Goal: Transaction & Acquisition: Download file/media

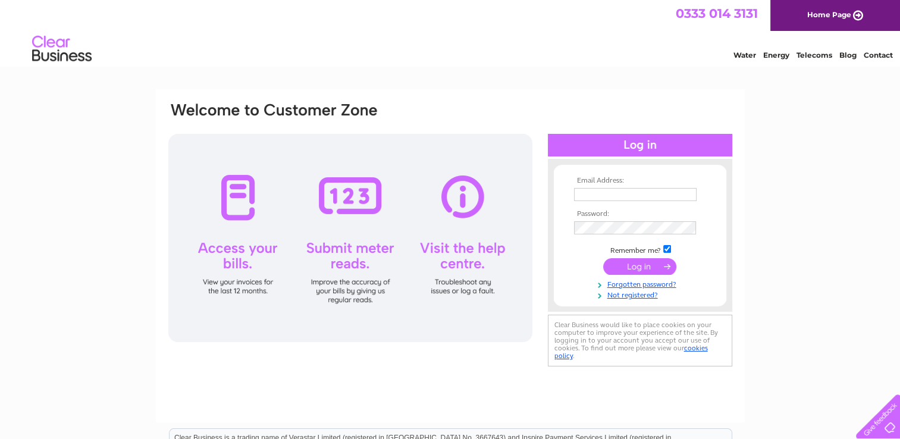
click at [619, 200] on input "text" at bounding box center [635, 194] width 123 height 13
type input "p10cfs@hotmail.com"
click at [633, 270] on input "submit" at bounding box center [639, 267] width 73 height 17
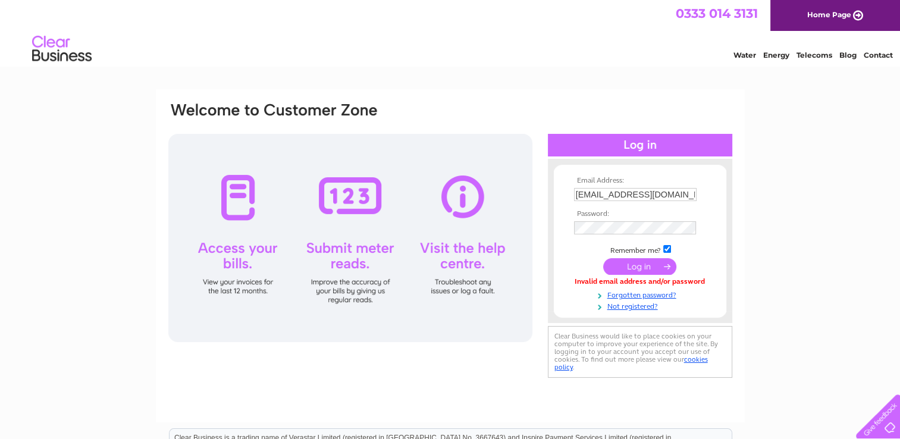
click at [648, 265] on input "submit" at bounding box center [639, 266] width 73 height 17
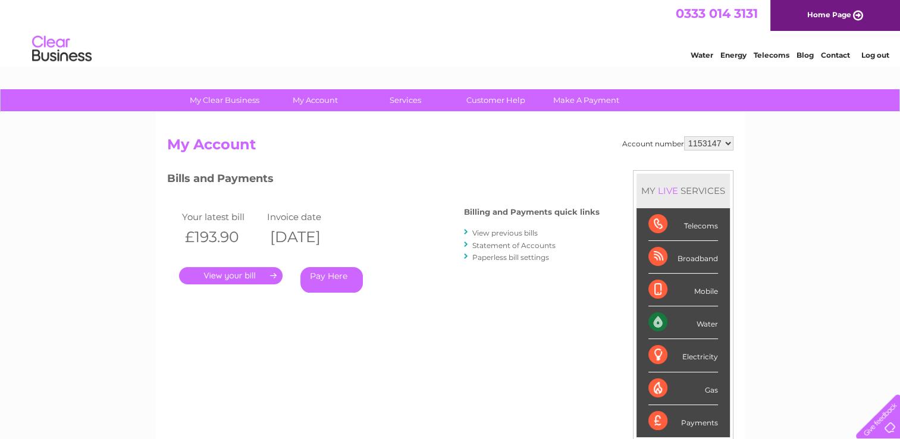
click at [491, 230] on link "View previous bills" at bounding box center [504, 232] width 65 height 9
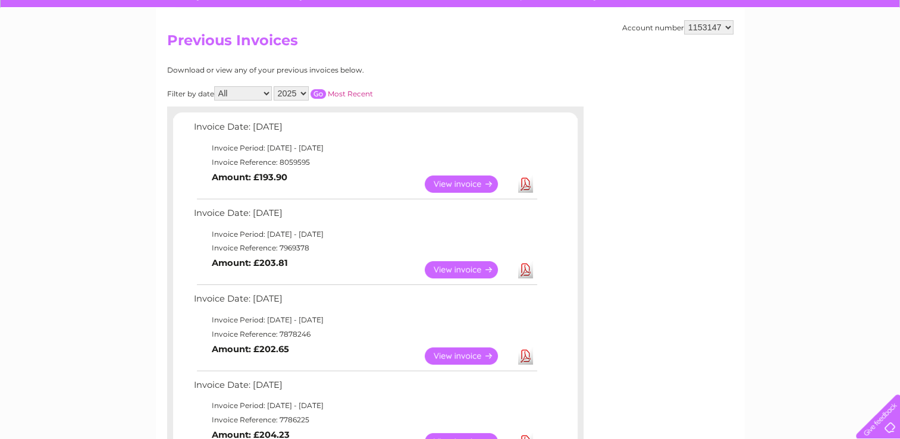
scroll to position [119, 0]
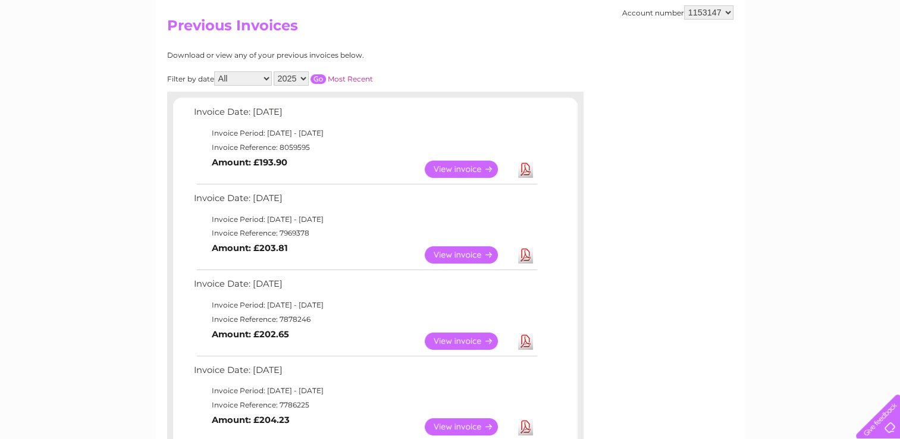
click at [462, 253] on link "View" at bounding box center [468, 254] width 87 height 17
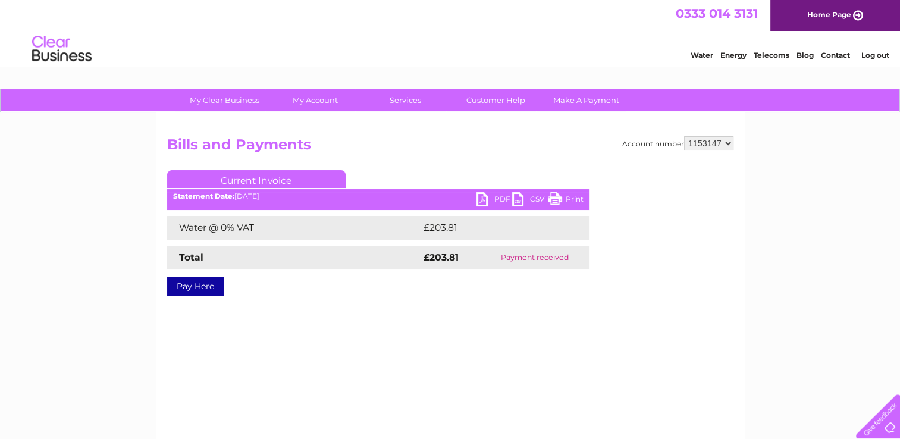
click at [482, 193] on link "PDF" at bounding box center [494, 200] width 36 height 17
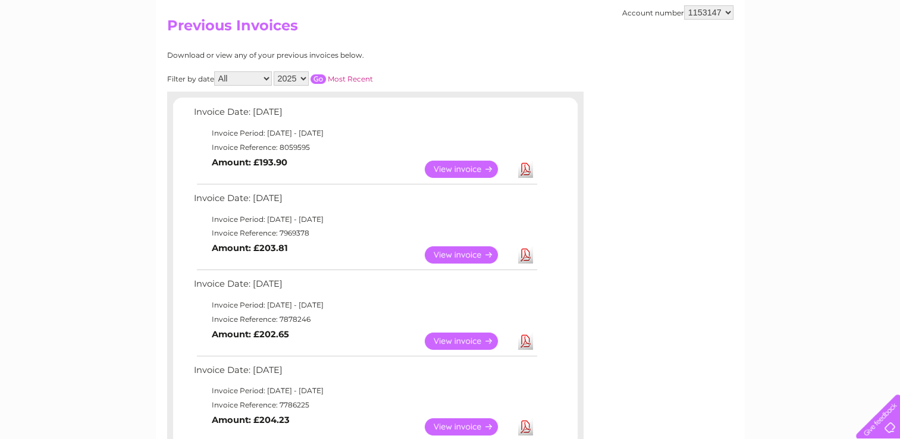
click at [470, 165] on link "View" at bounding box center [468, 169] width 87 height 17
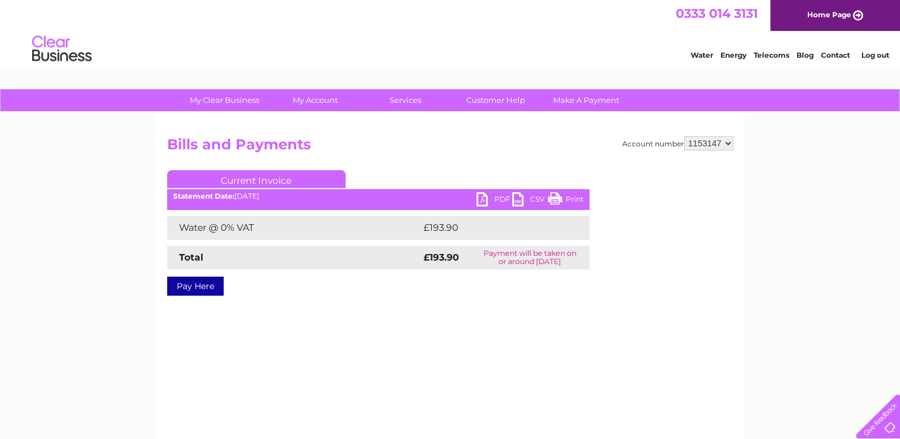
click at [479, 194] on link "PDF" at bounding box center [494, 200] width 36 height 17
click at [479, 199] on link "PDF" at bounding box center [494, 200] width 36 height 17
click at [883, 52] on link "Log out" at bounding box center [875, 55] width 28 height 9
